Goal: Answer question/provide support

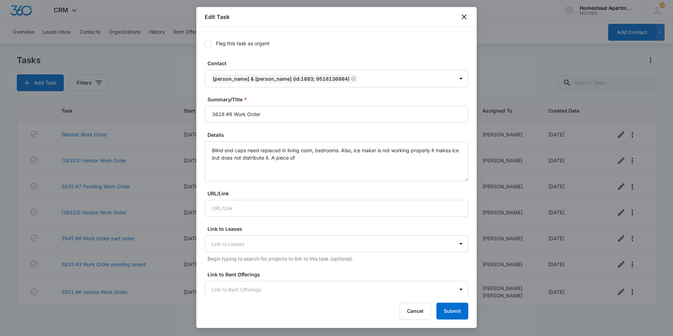
scroll to position [175, 0]
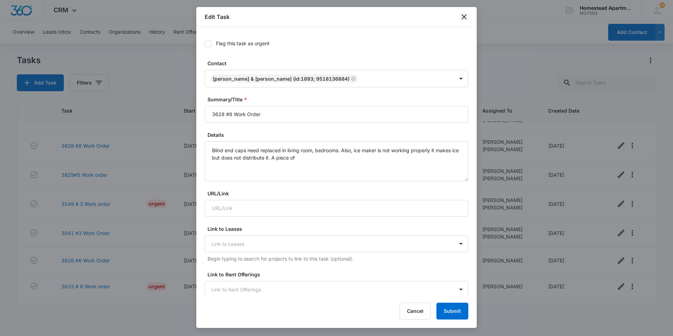
click at [464, 16] on icon "close" at bounding box center [464, 16] width 5 height 5
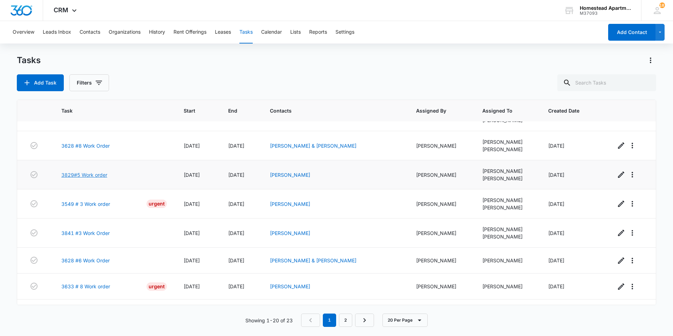
click at [95, 175] on link "3829#5 Work order" at bounding box center [84, 174] width 46 height 7
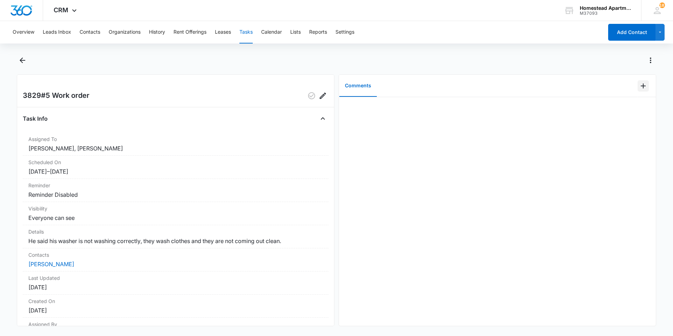
click at [639, 88] on icon "Add Comment" at bounding box center [643, 86] width 8 height 8
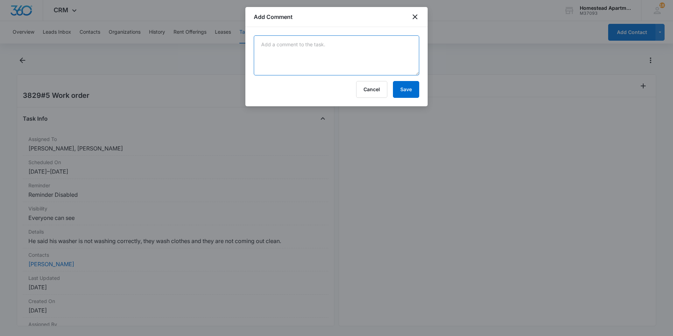
click at [339, 62] on textarea at bounding box center [337, 55] width 166 height 40
type textarea "They have been here for a month and they have had issues with the washer."
click at [399, 88] on button "Save" at bounding box center [406, 89] width 26 height 17
